Goal: Use online tool/utility: Utilize a website feature to perform a specific function

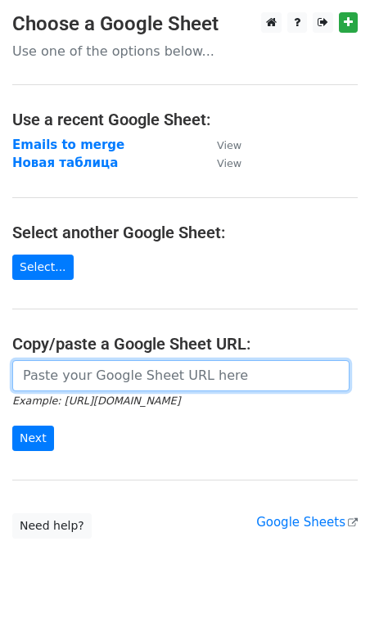
click at [56, 376] on input "url" at bounding box center [180, 375] width 337 height 31
paste input "https://docs.google.com/spreadsheets/d/1seq7XgdUTEERFp-9oYL7Pyr2-yC6MAY5lut9BQR…"
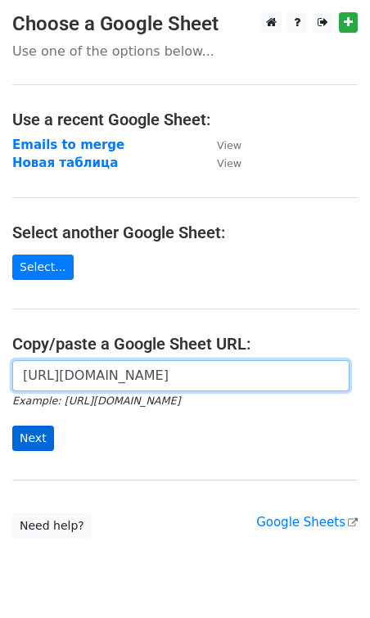
type input "https://docs.google.com/spreadsheets/d/1seq7XgdUTEERFp-9oYL7Pyr2-yC6MAY5lut9BQR…"
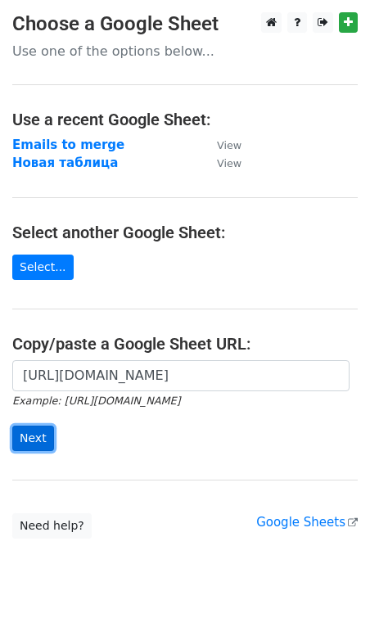
click at [34, 441] on input "Next" at bounding box center [33, 437] width 42 height 25
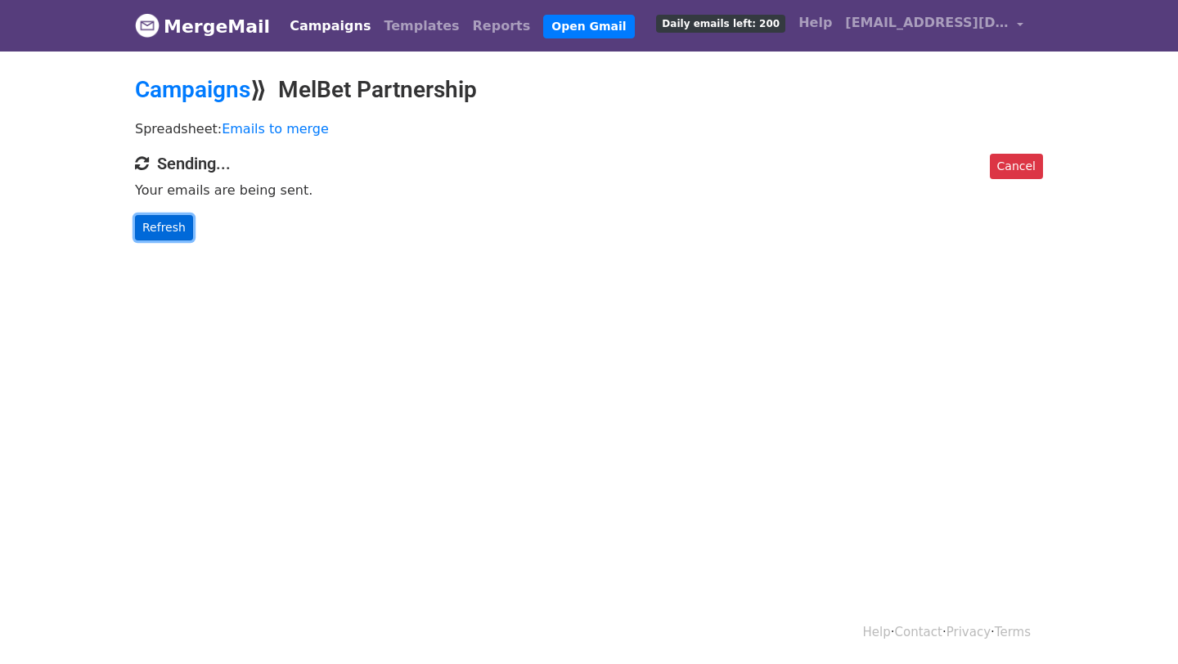
click at [169, 223] on link "Refresh" at bounding box center [164, 227] width 58 height 25
